Goal: Find specific page/section: Find specific page/section

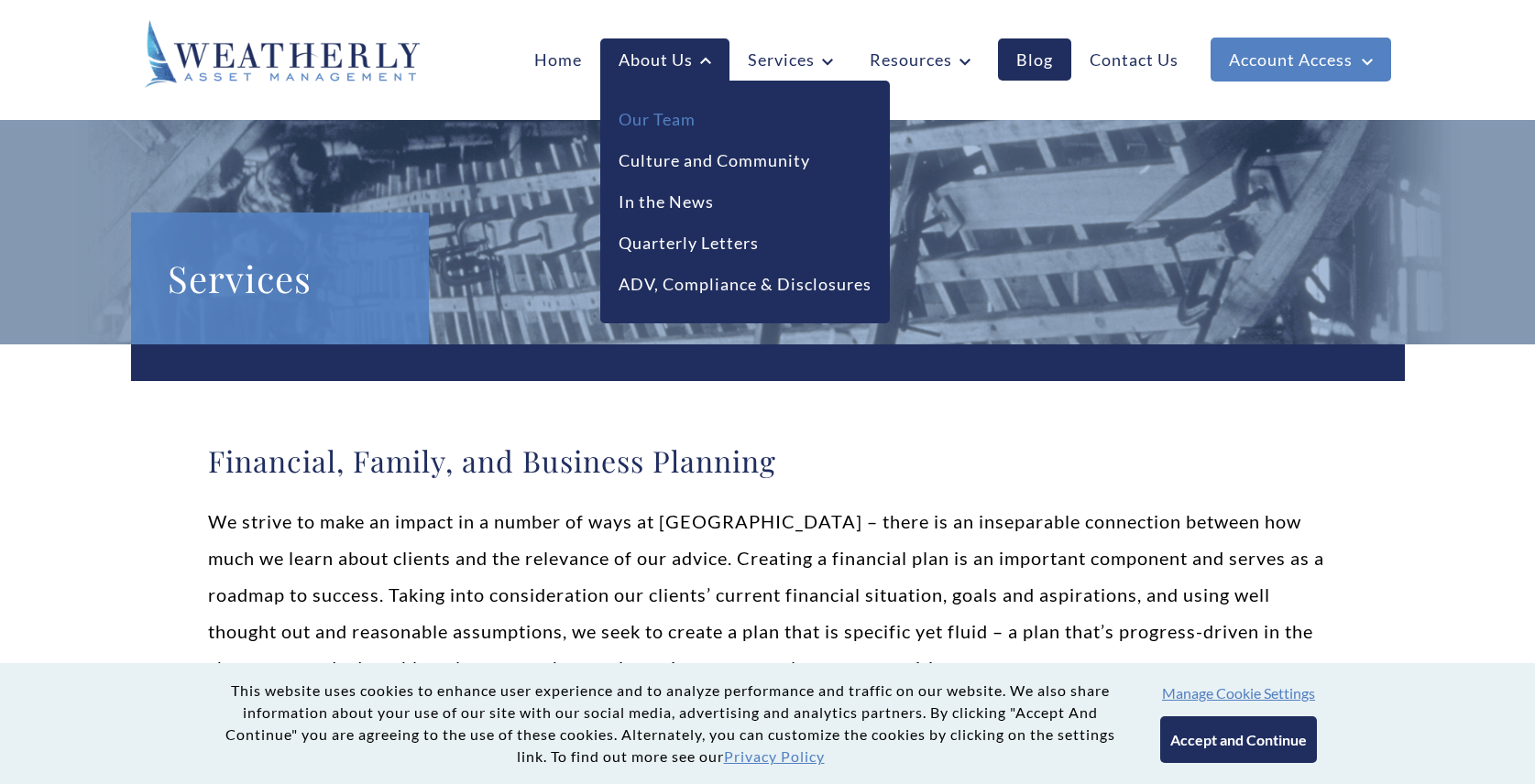
click at [672, 122] on link "Our Team" at bounding box center [657, 119] width 77 height 24
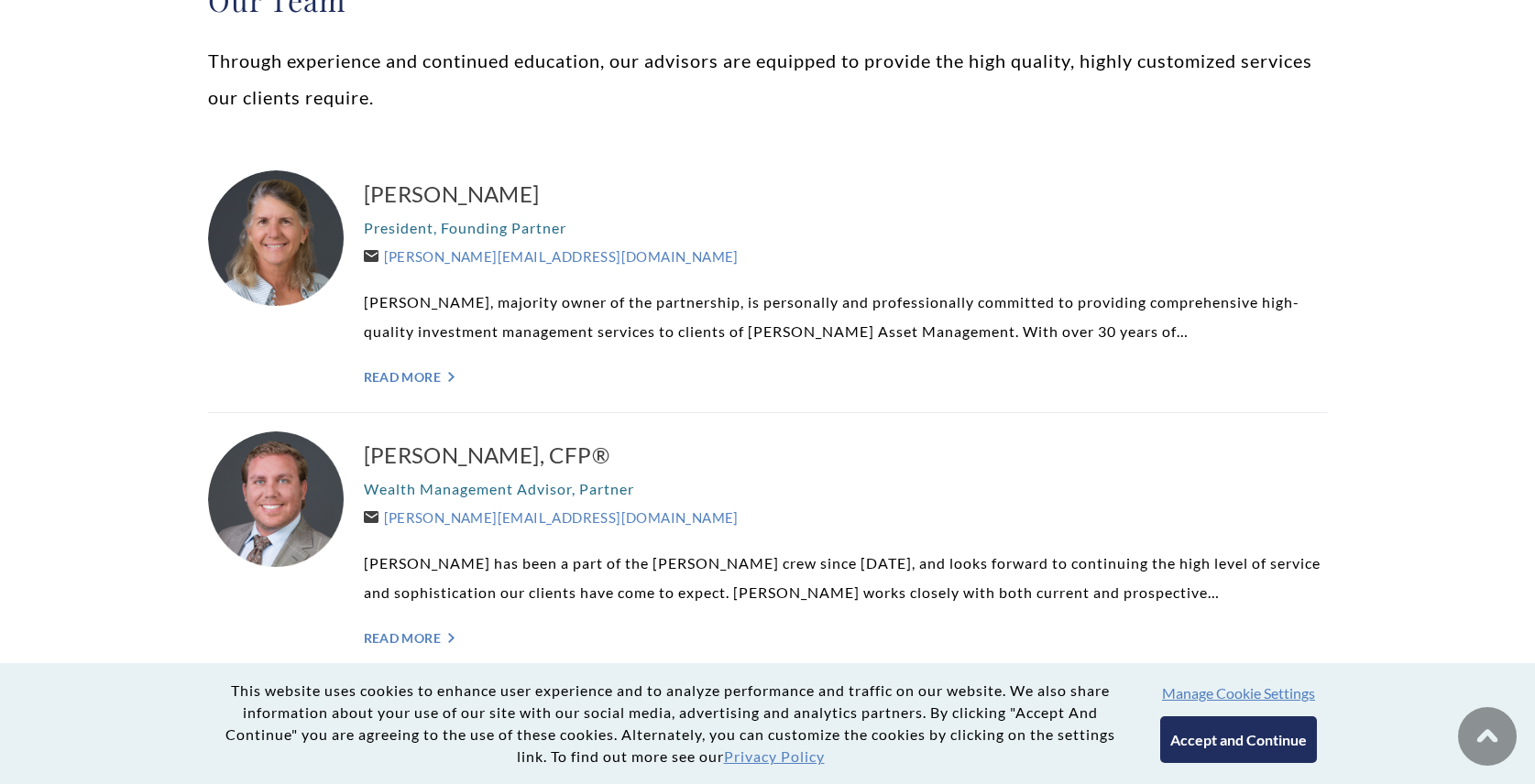
scroll to position [492, 0]
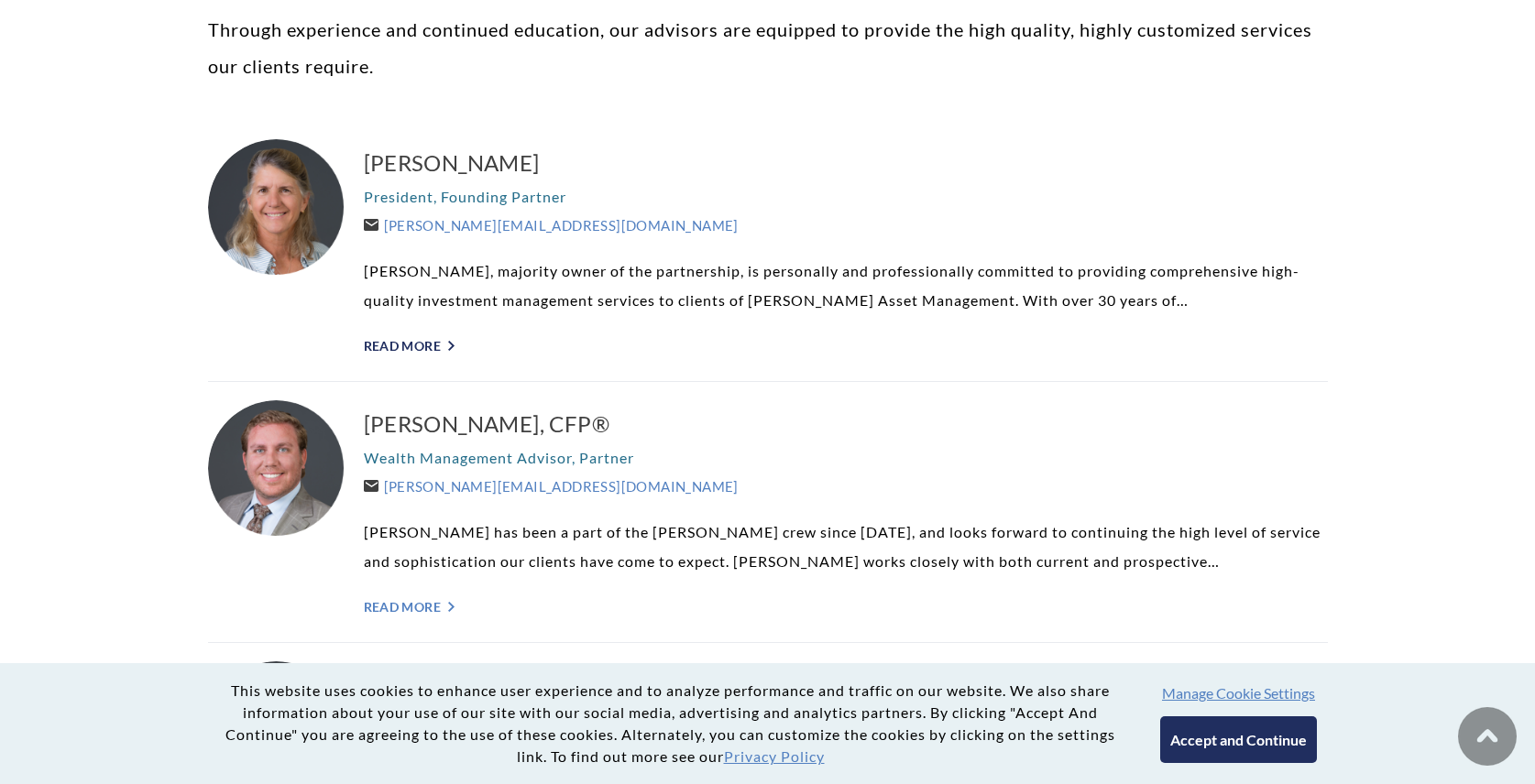
click at [426, 350] on link "Read More ">" at bounding box center [846, 346] width 964 height 16
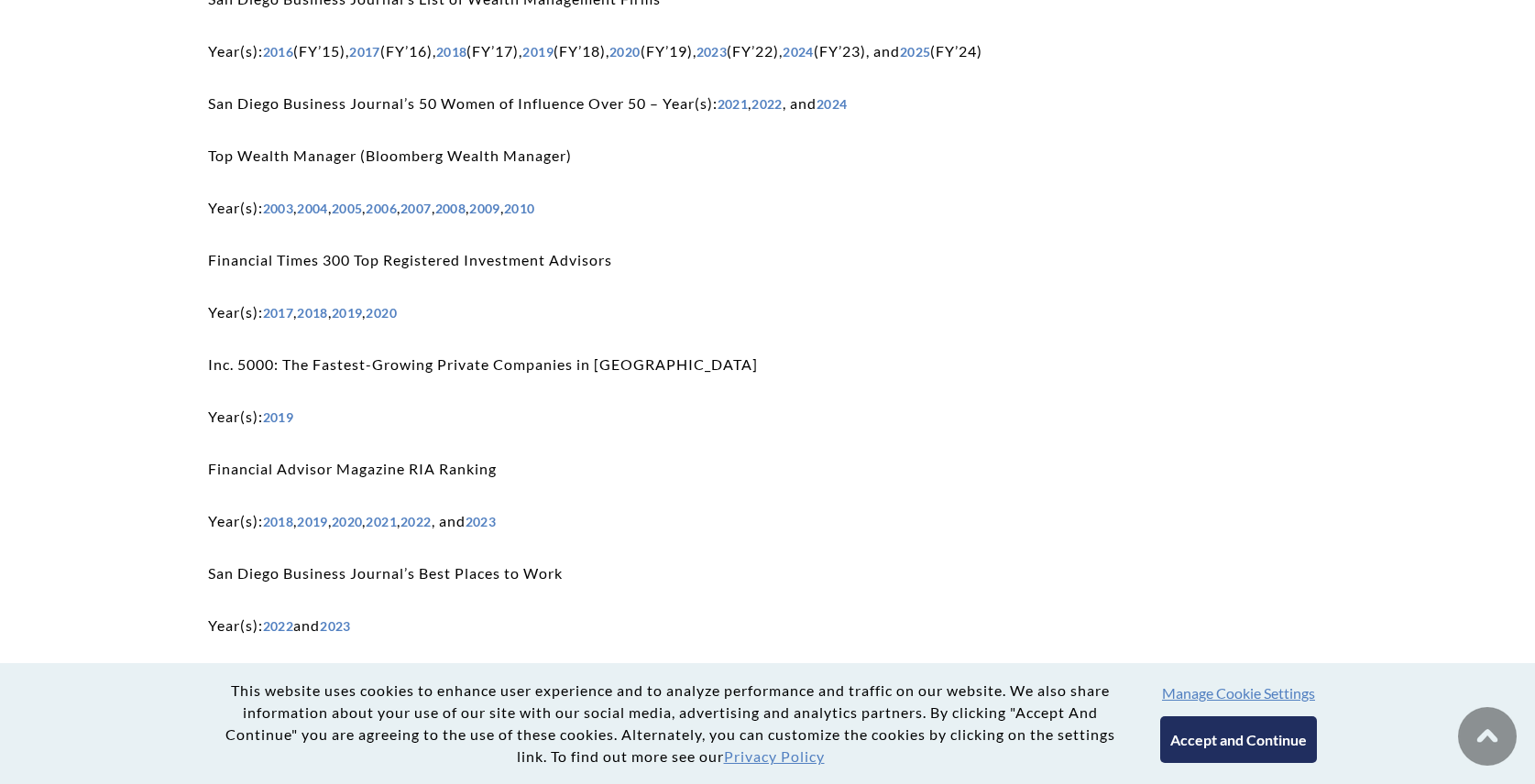
scroll to position [3325, 0]
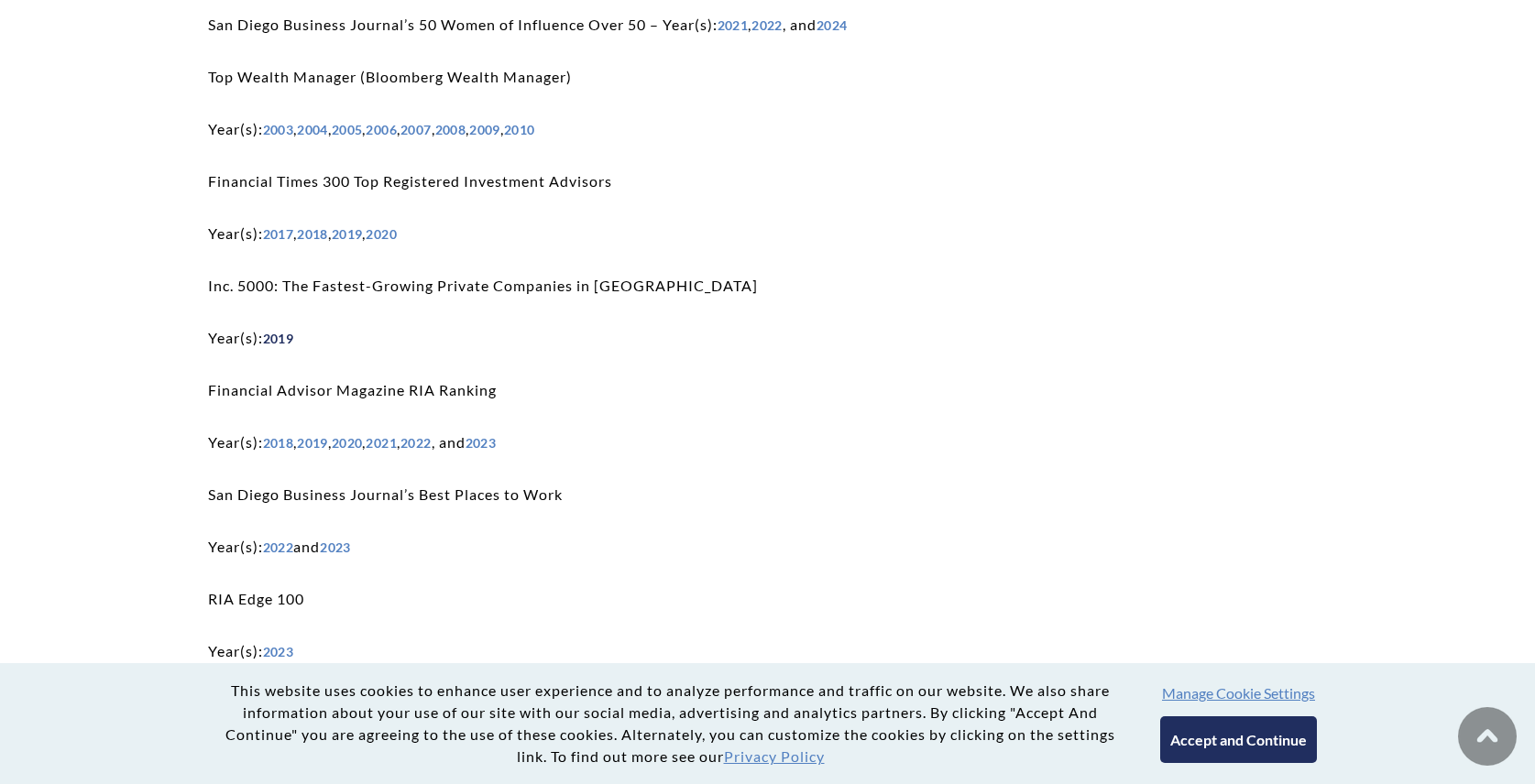
click at [282, 339] on link "2019" at bounding box center [279, 339] width 31 height 16
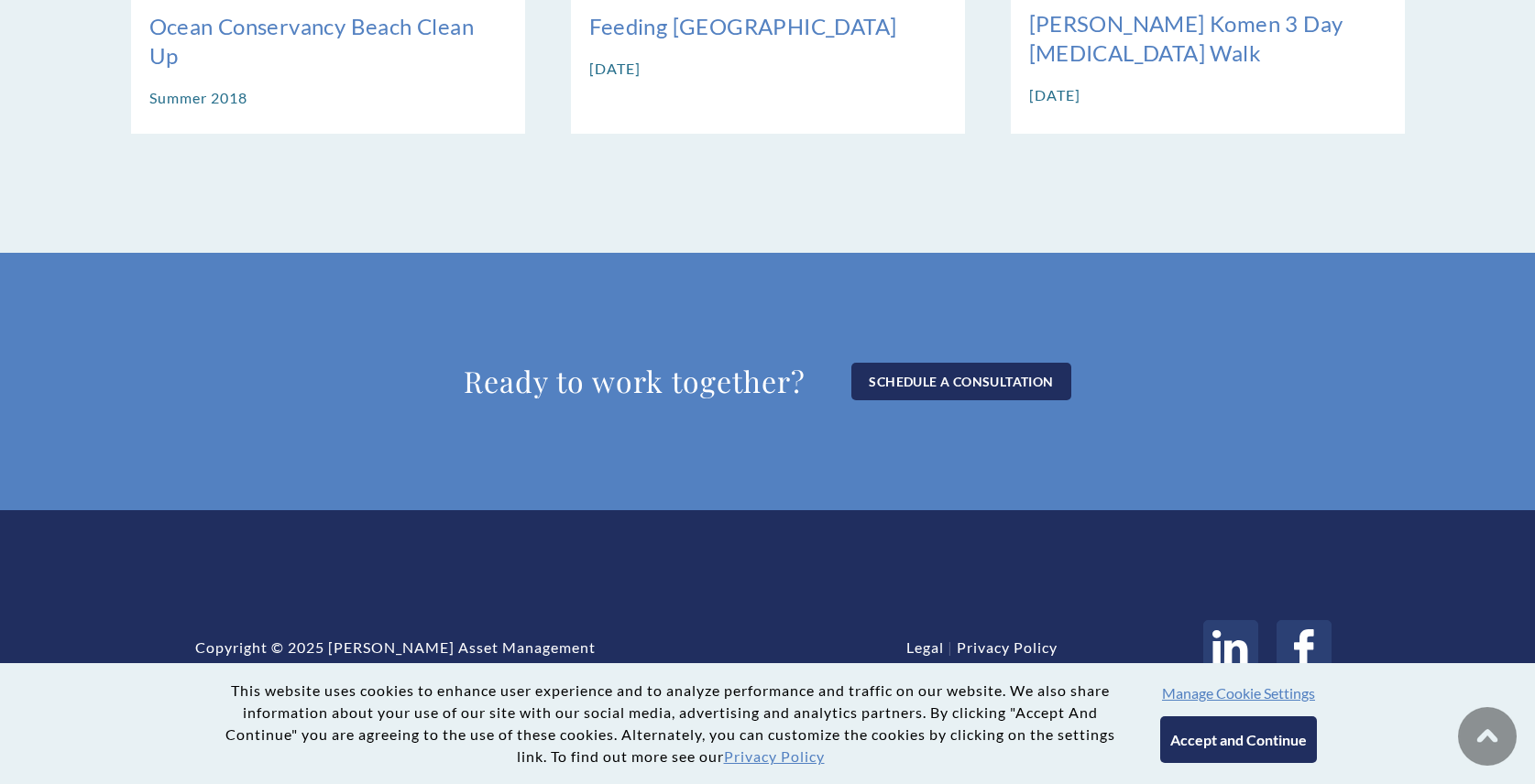
scroll to position [5024, 0]
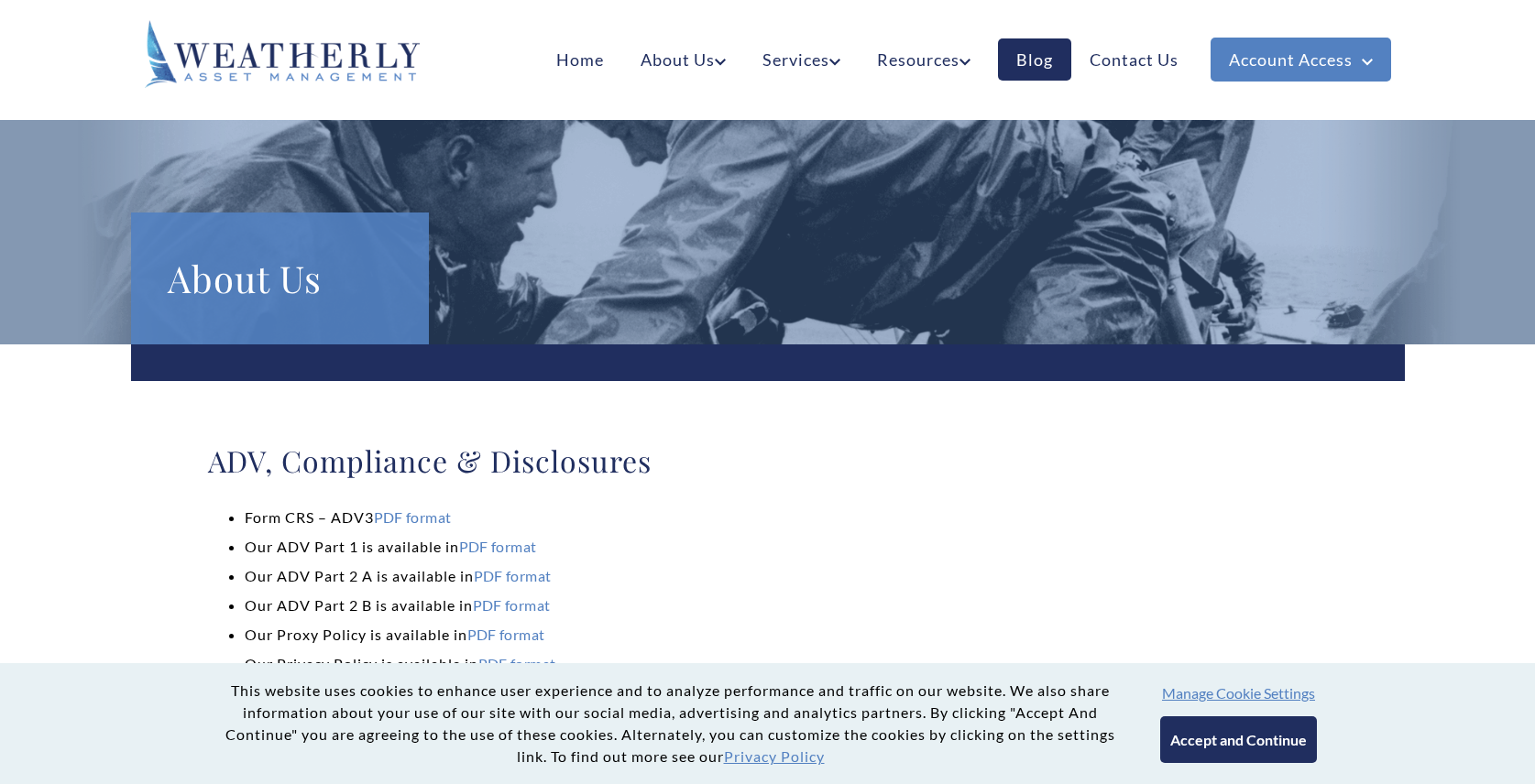
scroll to position [30650, 0]
